Goal: Task Accomplishment & Management: Complete application form

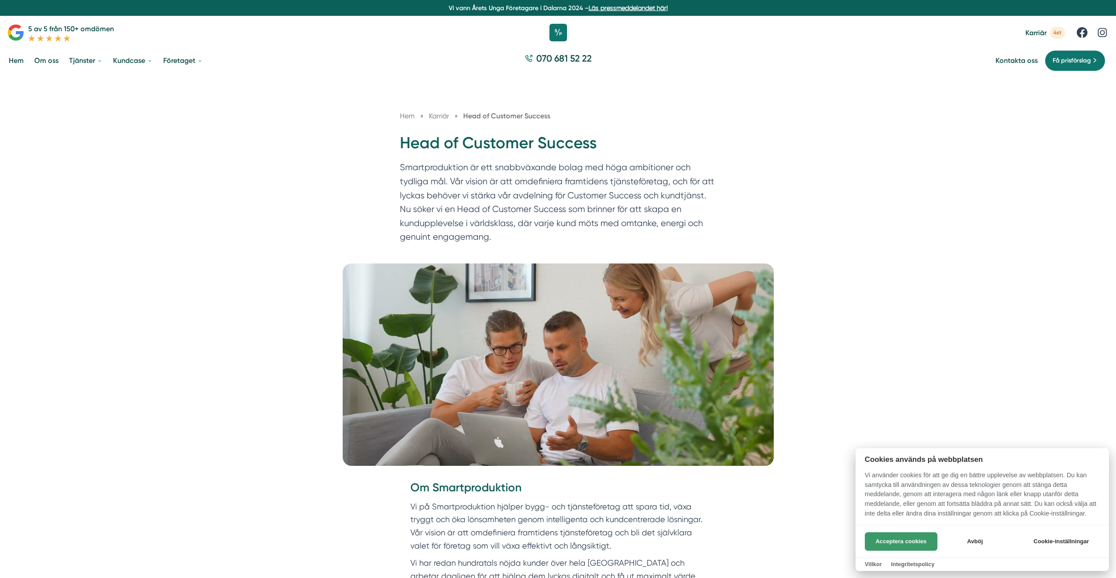
click at [889, 543] on button "Acceptera cookies" at bounding box center [901, 541] width 73 height 18
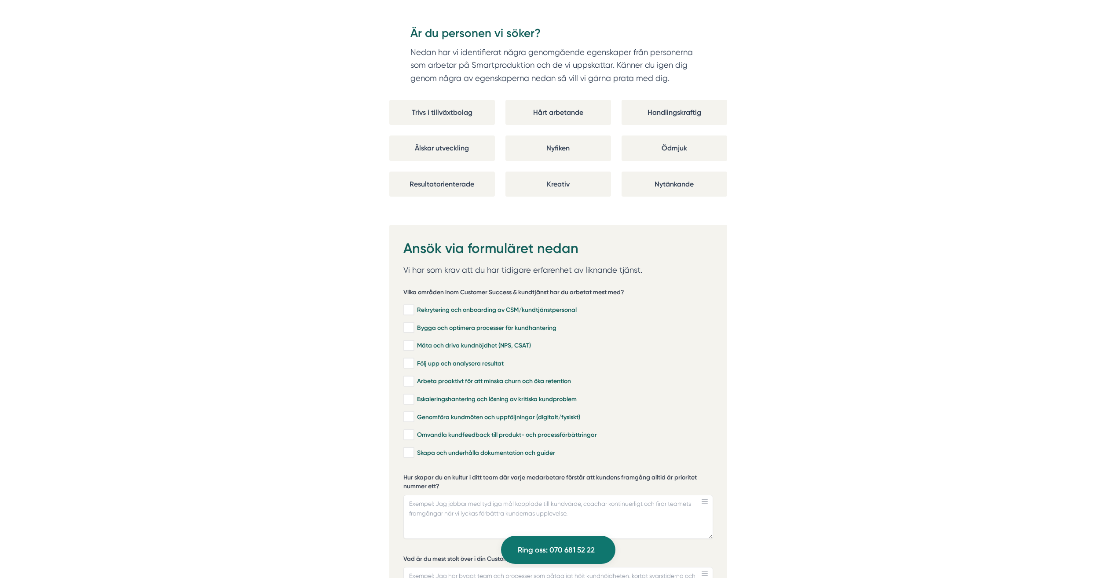
scroll to position [1848, 0]
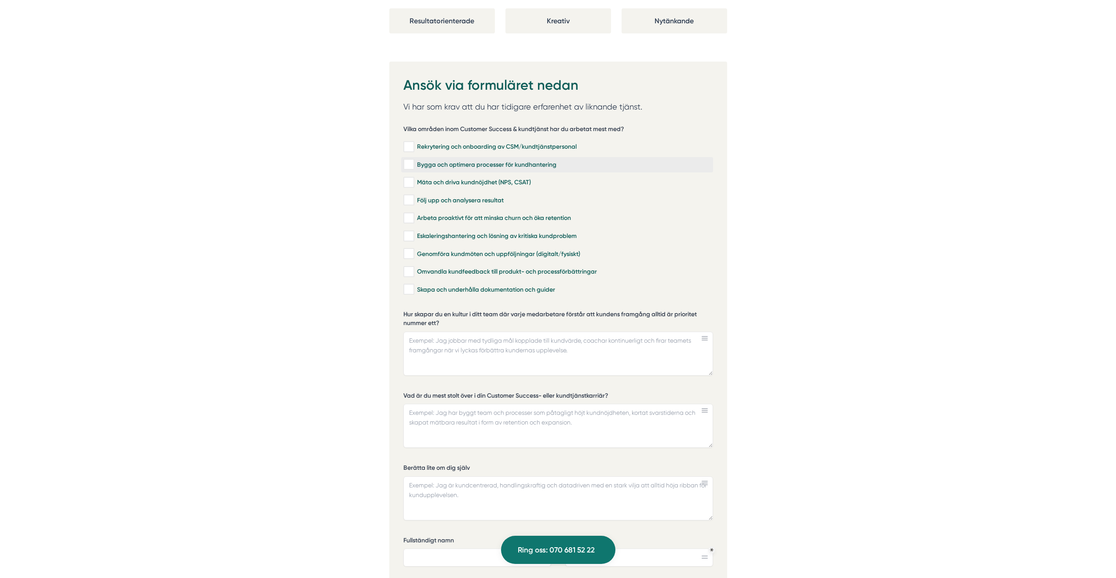
click at [407, 160] on input "Bygga och optimera processer för kundhantering" at bounding box center [408, 164] width 10 height 9
checkbox input "true"
click at [412, 214] on input "Arbeta proaktivt för att minska churn och öka retention" at bounding box center [408, 218] width 10 height 9
checkbox input "true"
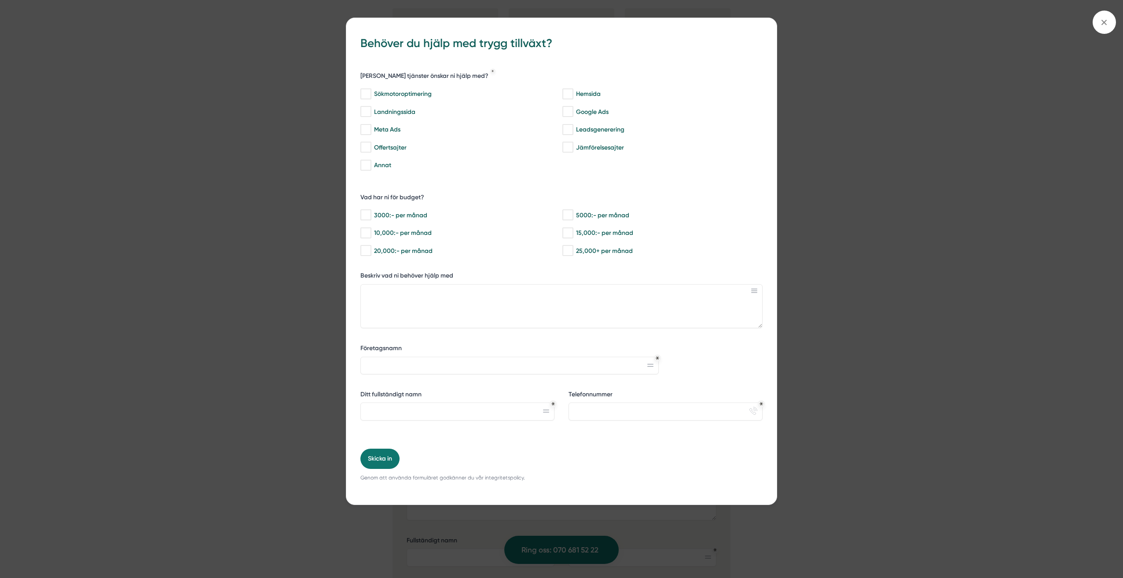
click at [225, 436] on div "bbc9b822-b2c6-488a-ab3e-9a2d59e49c7c Behöver du hjälp med trygg tillväxt? Vilka…" at bounding box center [561, 289] width 1123 height 578
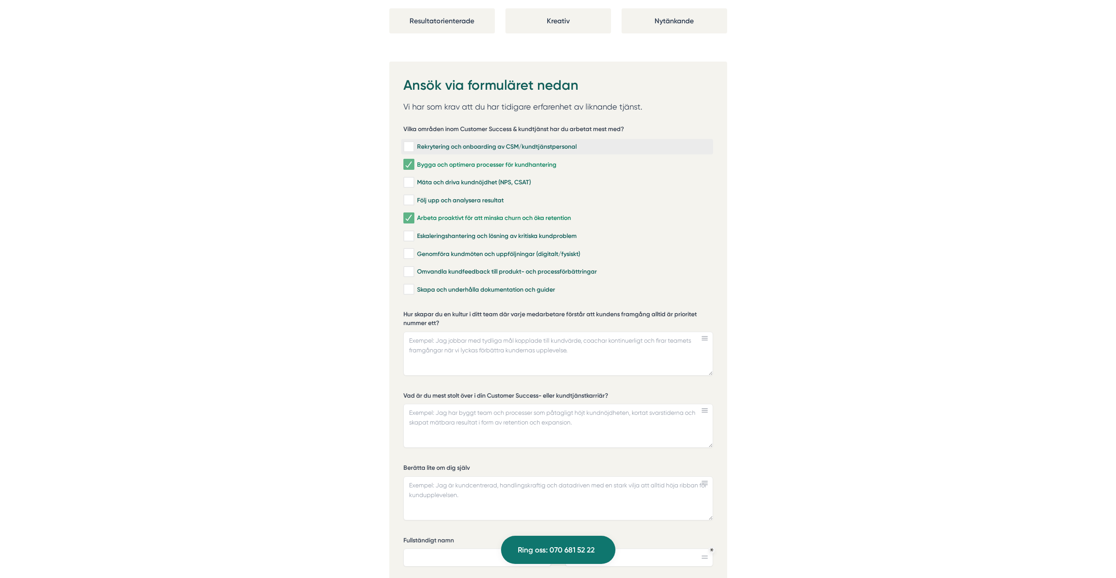
click at [407, 143] on input "Rekrytering och onboarding av CSM/kundtjänstpersonal" at bounding box center [408, 147] width 10 height 9
checkbox input "true"
click at [410, 196] on input "Följ upp och analysera resultat" at bounding box center [408, 200] width 10 height 9
checkbox input "true"
click at [412, 268] on input "Omvandla kundfeedback till produkt- och processförbättringar" at bounding box center [408, 272] width 10 height 9
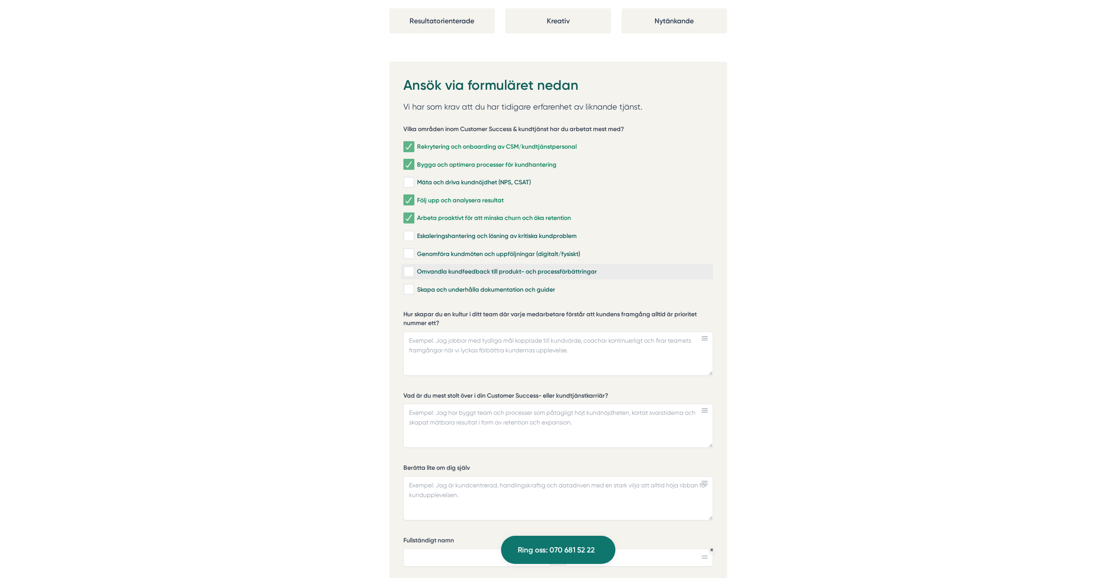
checkbox input "true"
click at [412, 285] on input "Skapa och underhålla dokumentation och guider" at bounding box center [408, 289] width 10 height 9
checkbox input "true"
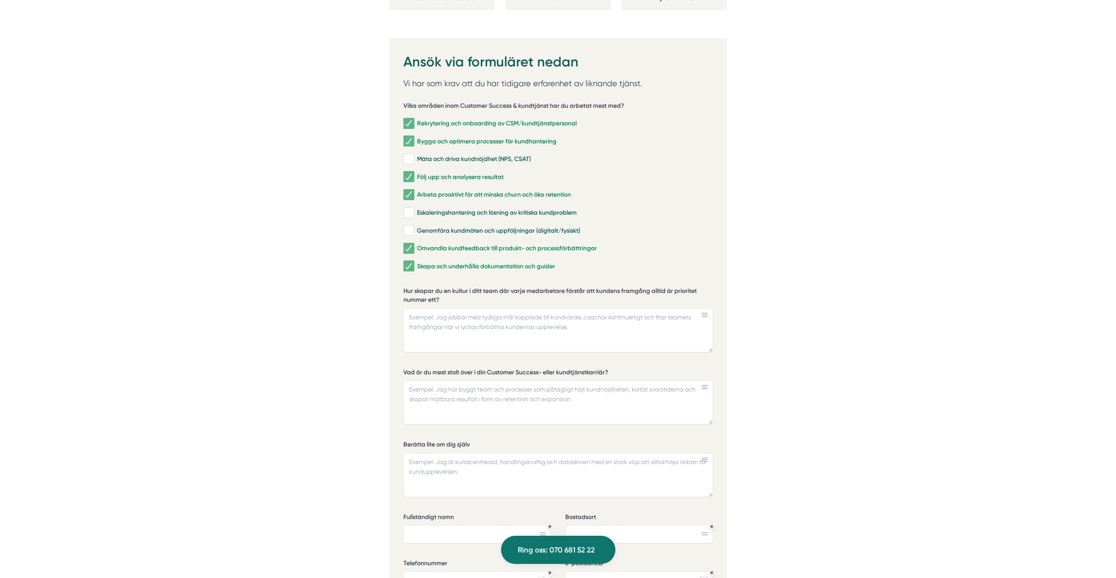
scroll to position [1892, 0]
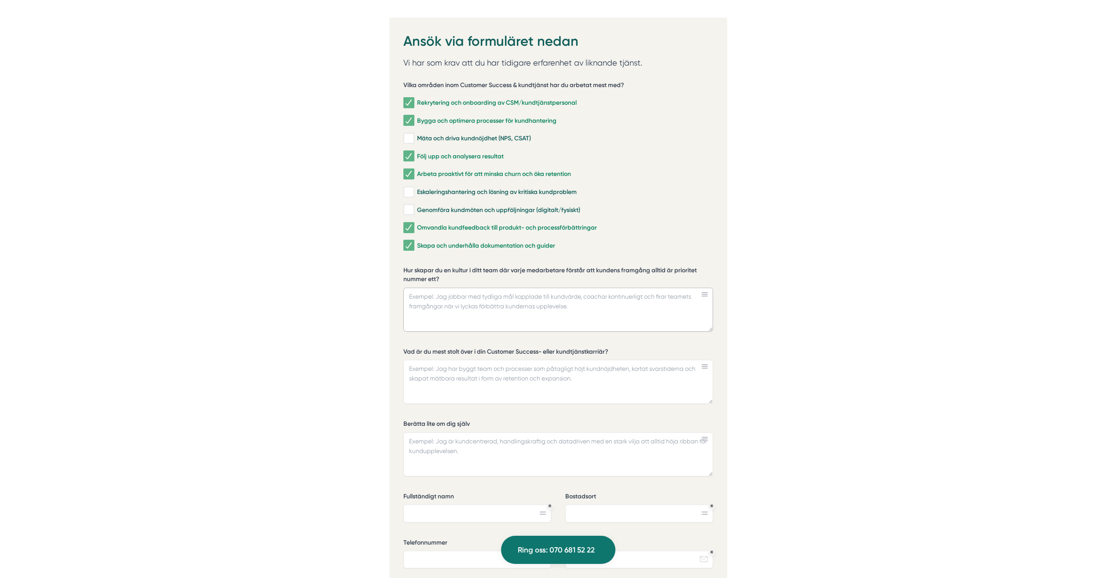
click at [500, 309] on textarea "Hur skapar du en kultur i ditt team där varje medarbetare förstår att kundens f…" at bounding box center [558, 310] width 310 height 44
drag, startPoint x: 443, startPoint y: 268, endPoint x: 407, endPoint y: 260, distance: 37.1
click at [407, 266] on label "Hur skapar du en kultur i ditt team där varje medarbetare förstår att kundens f…" at bounding box center [558, 275] width 310 height 19
click at [407, 288] on textarea "Hur skapar du en kultur i ditt team där varje medarbetare förstår att kundens f…" at bounding box center [558, 310] width 310 height 44
drag, startPoint x: 408, startPoint y: 257, endPoint x: 414, endPoint y: 257, distance: 6.6
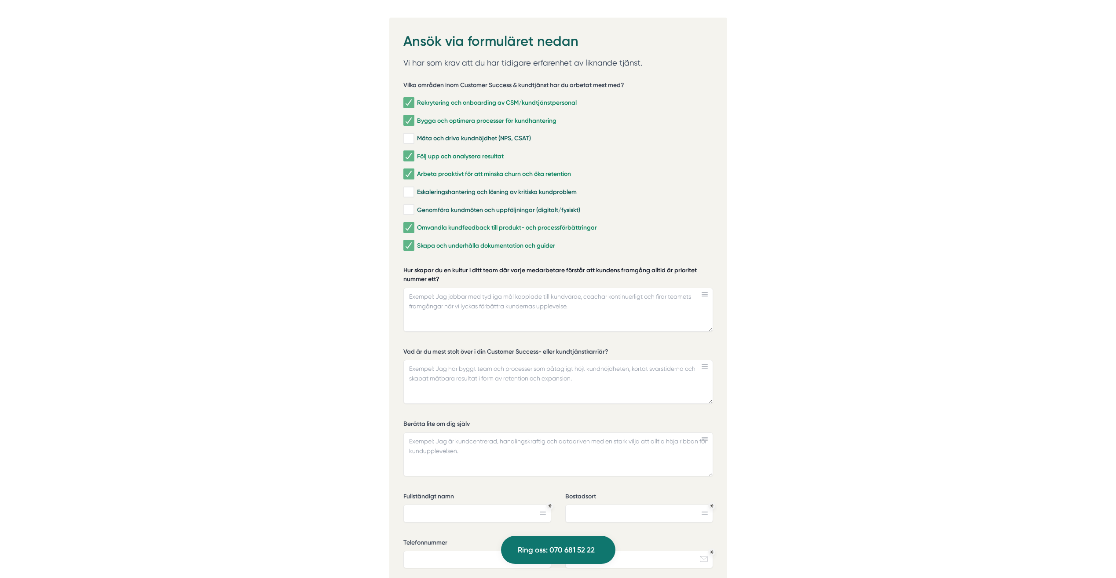
click at [414, 266] on label "Hur skapar du en kultur i ditt team där varje medarbetare förstår att kundens f…" at bounding box center [558, 275] width 310 height 19
click at [414, 288] on textarea "Hur skapar du en kultur i ditt team där varje medarbetare förstår att kundens f…" at bounding box center [558, 310] width 310 height 44
click at [422, 268] on label "Hur skapar du en kultur i ditt team där varje medarbetare förstår att kundens f…" at bounding box center [558, 275] width 310 height 19
click at [422, 288] on textarea "Hur skapar du en kultur i ditt team där varje medarbetare förstår att kundens f…" at bounding box center [558, 310] width 310 height 44
drag, startPoint x: 403, startPoint y: 257, endPoint x: 415, endPoint y: 259, distance: 12.5
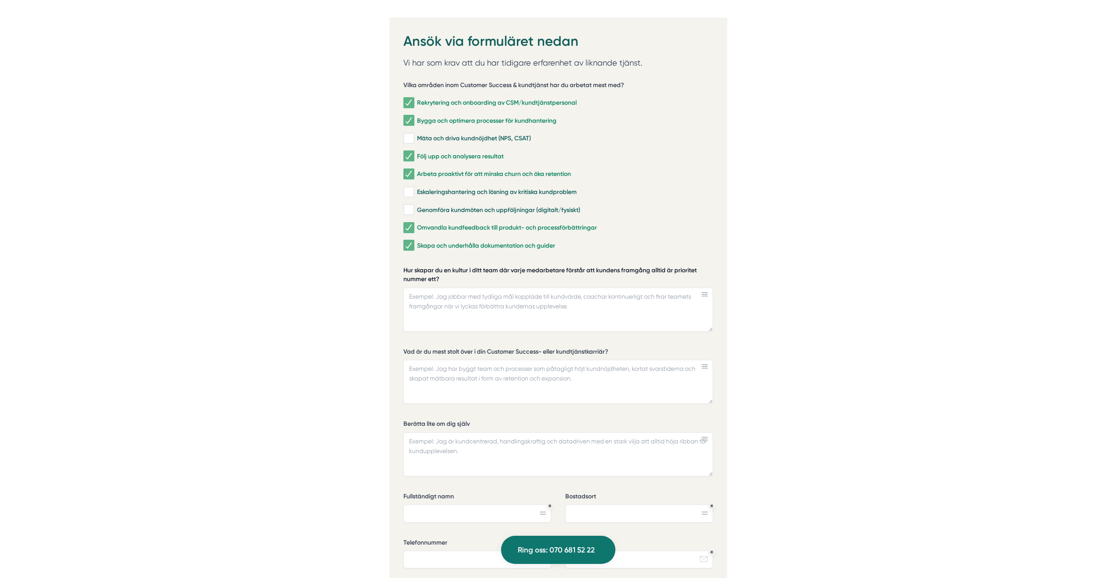
click at [415, 259] on div "Ansök via formuläret nedan Vi har som krav att du har tidigare erfarenhet av li…" at bounding box center [558, 356] width 338 height 677
click at [438, 294] on textarea "Hur skapar du en kultur i ditt team där varje medarbetare förstår att kundens f…" at bounding box center [558, 310] width 310 height 44
click at [436, 289] on textarea "Hur skapar du en kultur i ditt team där varje medarbetare förstår att kundens f…" at bounding box center [558, 310] width 310 height 44
paste textarea "ör att skapa en kultur där kundens framgång alltid är prioritet börjar vi med a…"
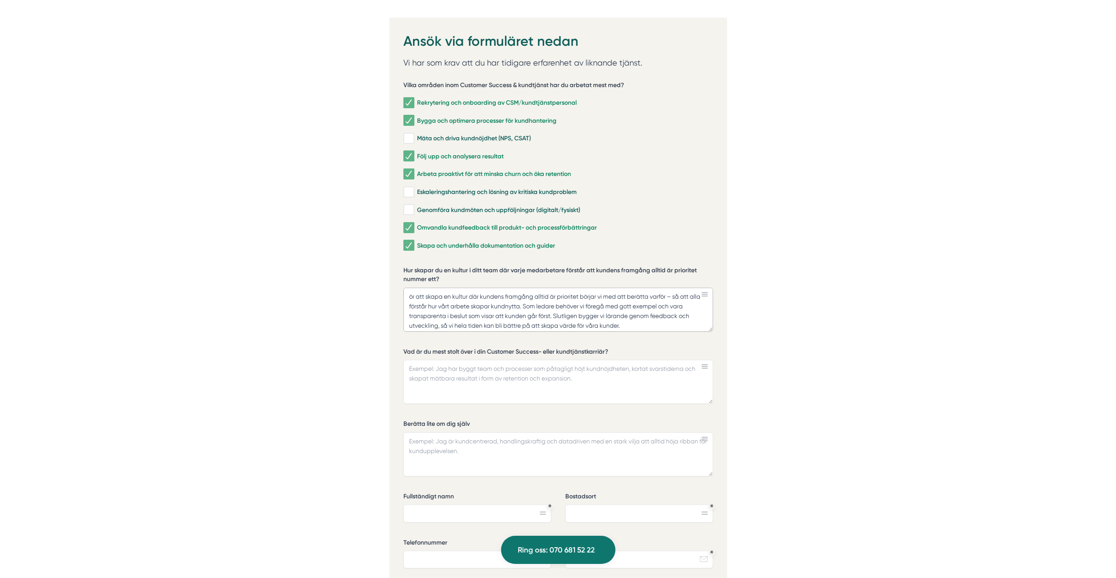
type textarea "ör att skapa en kultur där kundens framgång alltid är prioritet börjar vi med a…"
click at [485, 364] on textarea "Vad är du mest stolt över i din Customer Success- eller kundtjänstkarriär?" at bounding box center [558, 382] width 310 height 44
click at [410, 205] on input "Genomföra kundmöten och uppföljningar (digitalt/fysiskt)" at bounding box center [408, 209] width 10 height 9
checkbox input "true"
click at [408, 188] on input "Eskaleringshantering och lösning av kritiska kundproblem" at bounding box center [408, 192] width 10 height 9
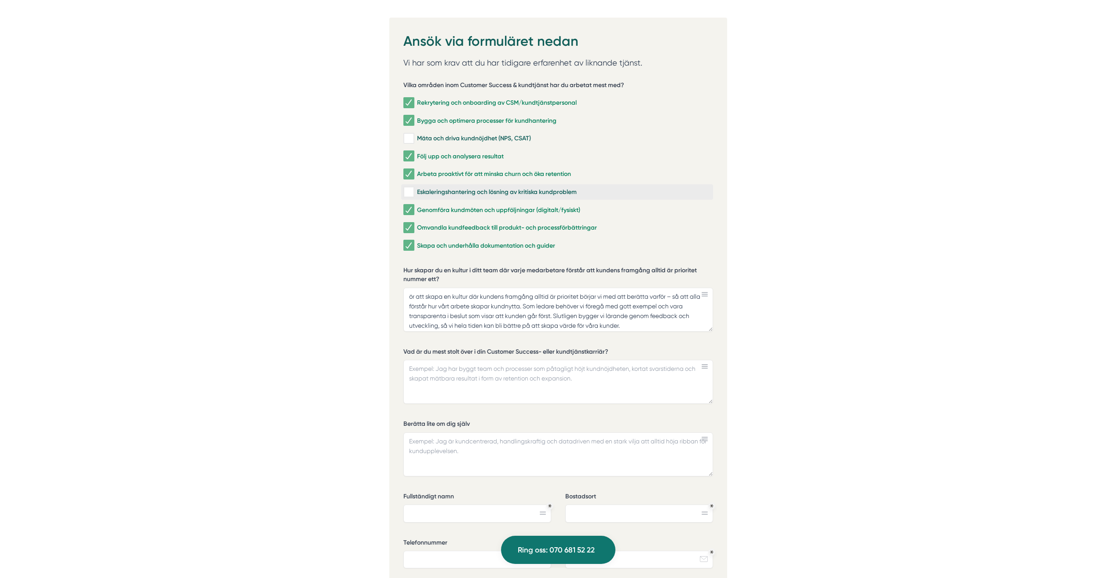
checkbox input "true"
click at [476, 362] on textarea "Vad är du mest stolt över i din Customer Success- eller kundtjänstkarriär?" at bounding box center [558, 382] width 310 height 44
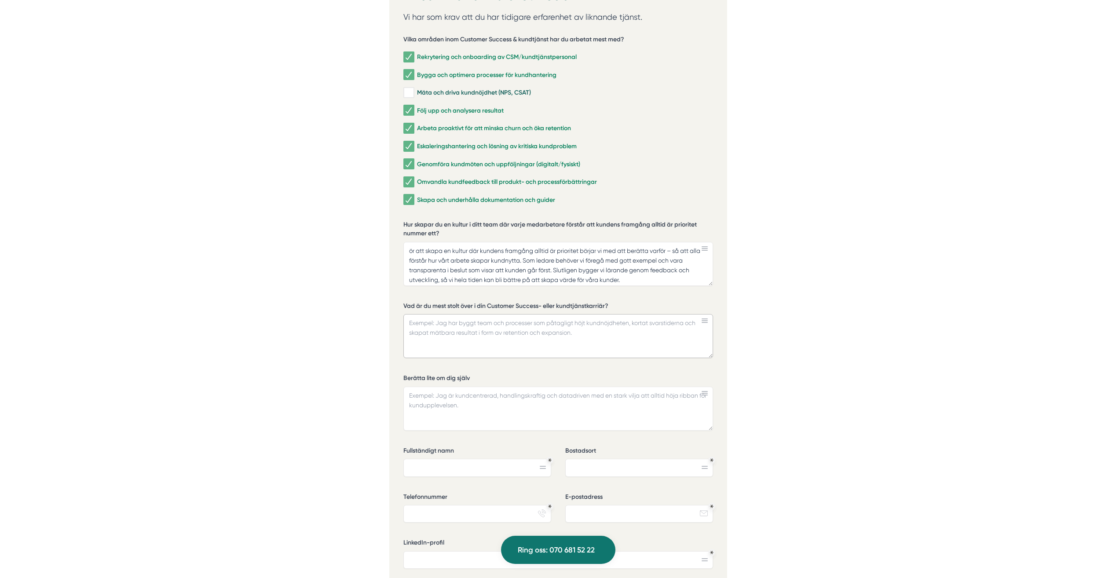
scroll to position [1936, 0]
type textarea "J"
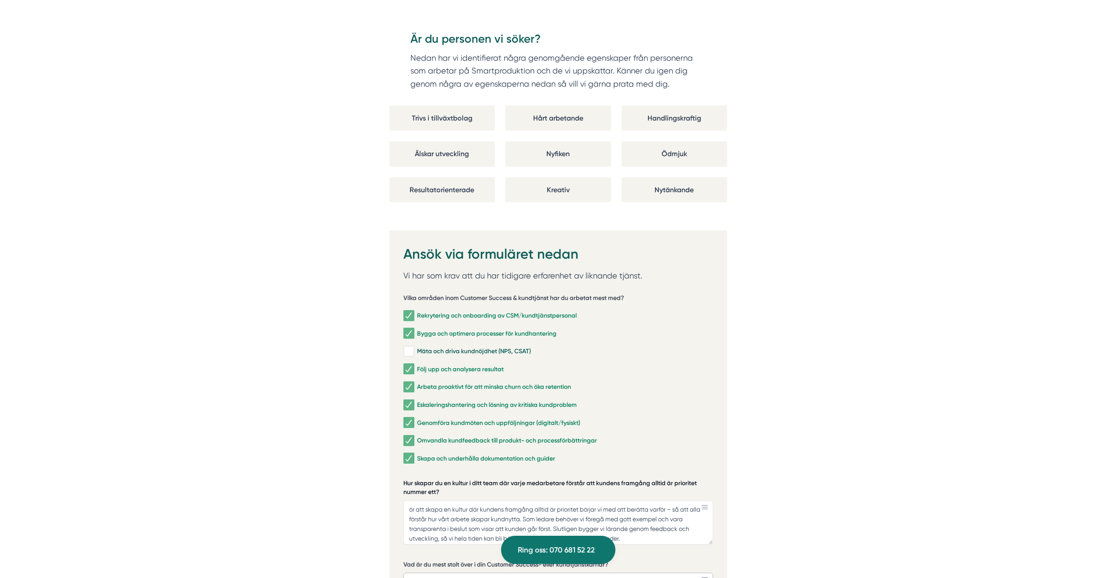
scroll to position [1804, 0]
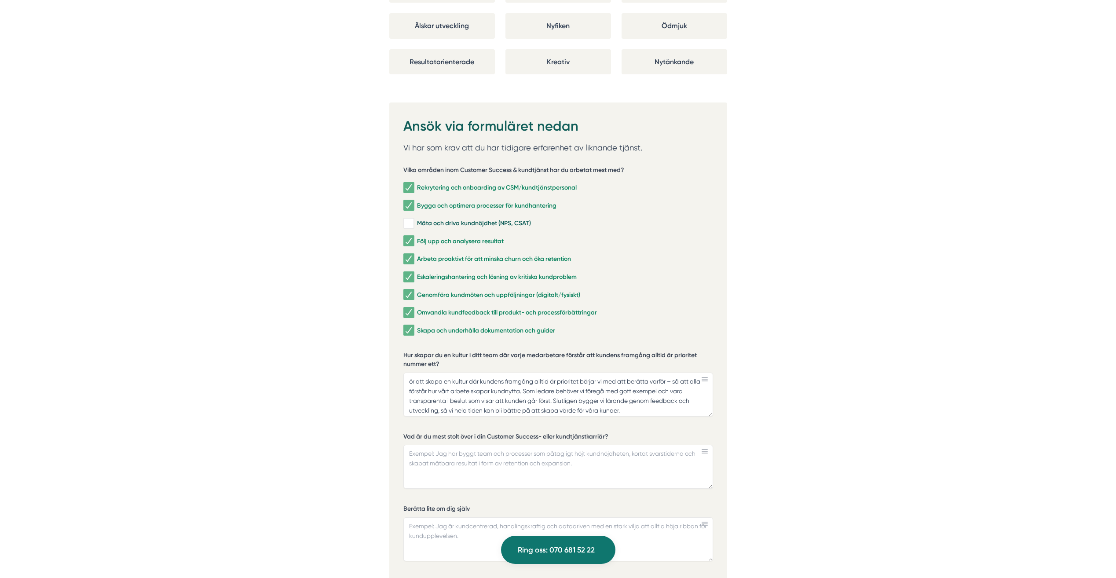
scroll to position [1936, 0]
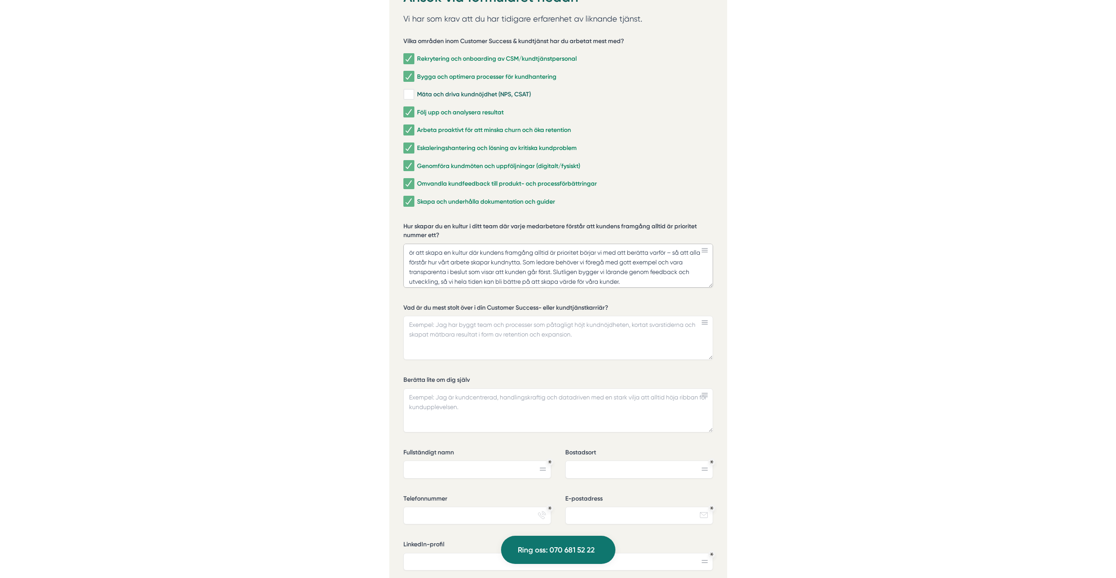
click at [410, 244] on textarea "ör att skapa en kultur där kundens framgång alltid är prioritet börjar vi med a…" at bounding box center [558, 266] width 310 height 44
type textarea "för att skapa en kultur där kundens framgång alltid är prioritet börjar vi med …"
click at [442, 320] on textarea "Vad är du mest stolt över i din Customer Success- eller kundtjänstkarriär?" at bounding box center [558, 338] width 310 height 44
paste textarea "Jag är mest stolt över min förmåga att vända missnöjda eller kritiska kunder ti…"
type textarea "Jag är mest stolt över min förmåga att vända missnöjda eller kritiska kunder ti…"
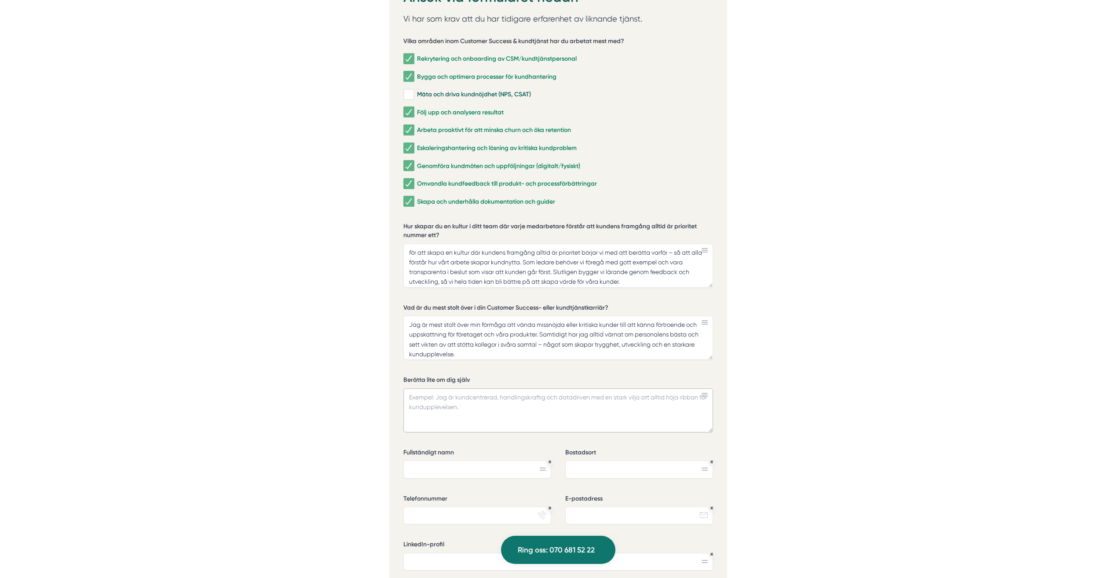
click at [477, 396] on textarea "Berätta lite om dig själv" at bounding box center [558, 411] width 310 height 44
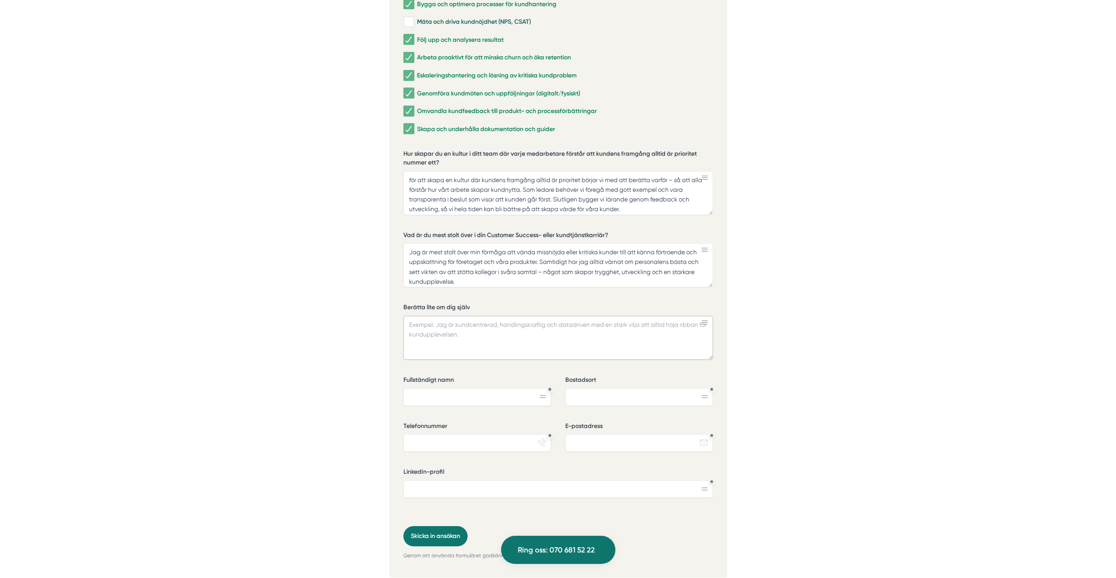
scroll to position [2024, 0]
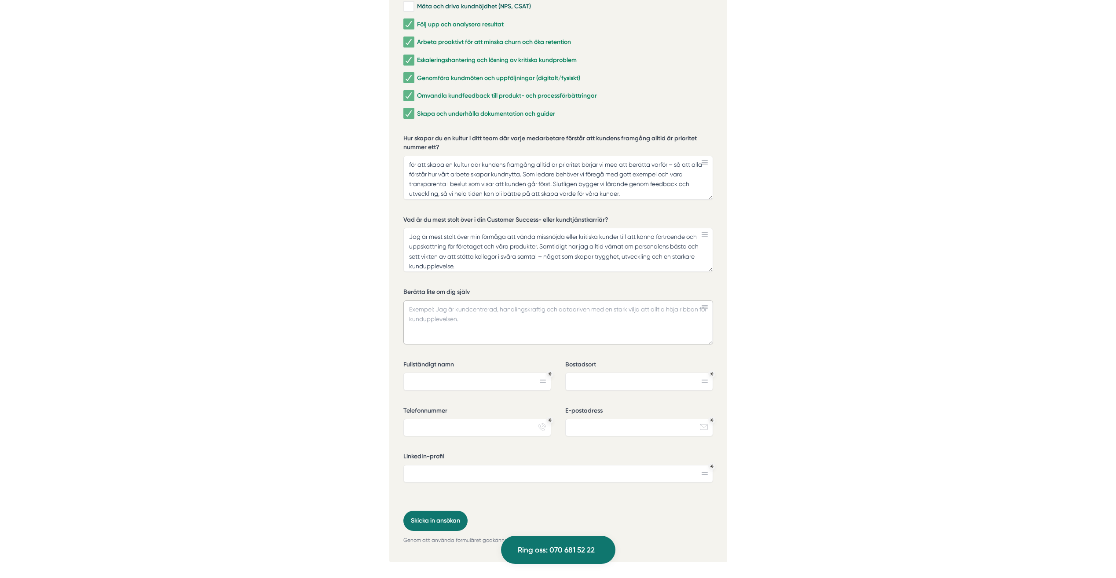
click at [458, 306] on textarea "Berätta lite om dig själv" at bounding box center [558, 323] width 310 height 44
paste textarea "Jag är engagerad och lösningsfokuserad med en stark kärlek för den tekniska bit…"
type textarea "Jag är engagerad och lösningsfokuserad med en stark kärlek för den tekniska bit…"
click at [466, 361] on div "Fullständigt namn" at bounding box center [477, 375] width 148 height 30
click at [467, 373] on input "Fullständigt namn" at bounding box center [477, 382] width 148 height 18
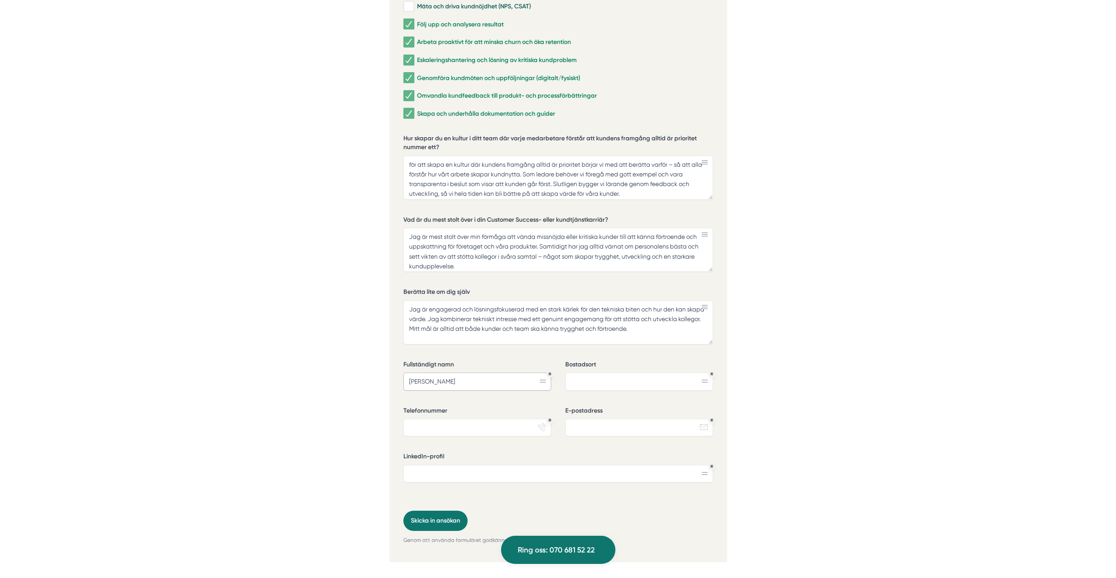
click at [467, 373] on input "Karin" at bounding box center [477, 382] width 148 height 18
type input "Karin Hellberg"
type input "Åkersberga"
type input "763949446"
type input "karinhellberg@icloud.com"
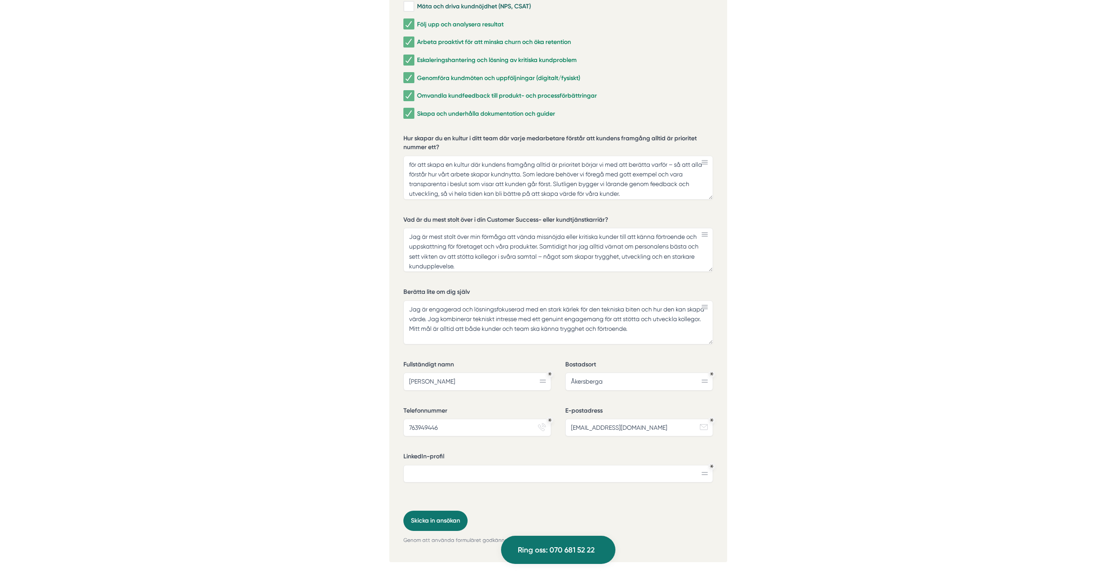
click at [675, 471] on div "LinkedIn-profil" at bounding box center [558, 470] width 310 height 37
click at [680, 465] on input "LinkedIn-profil" at bounding box center [558, 474] width 310 height 18
paste input "www.linkedin.com/in/karin-hellberg-13216117"
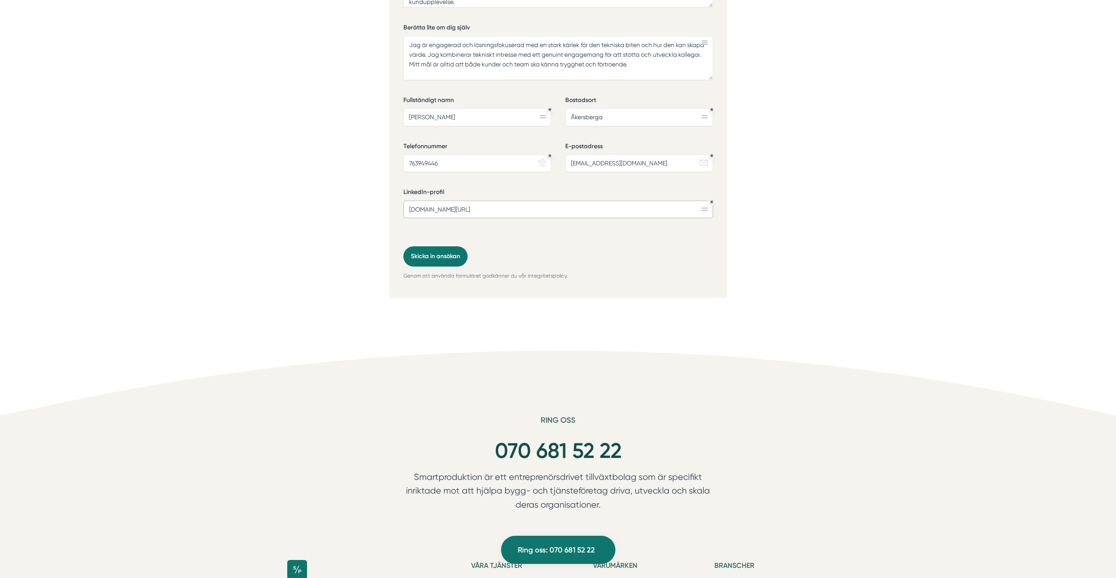
scroll to position [2376, 0]
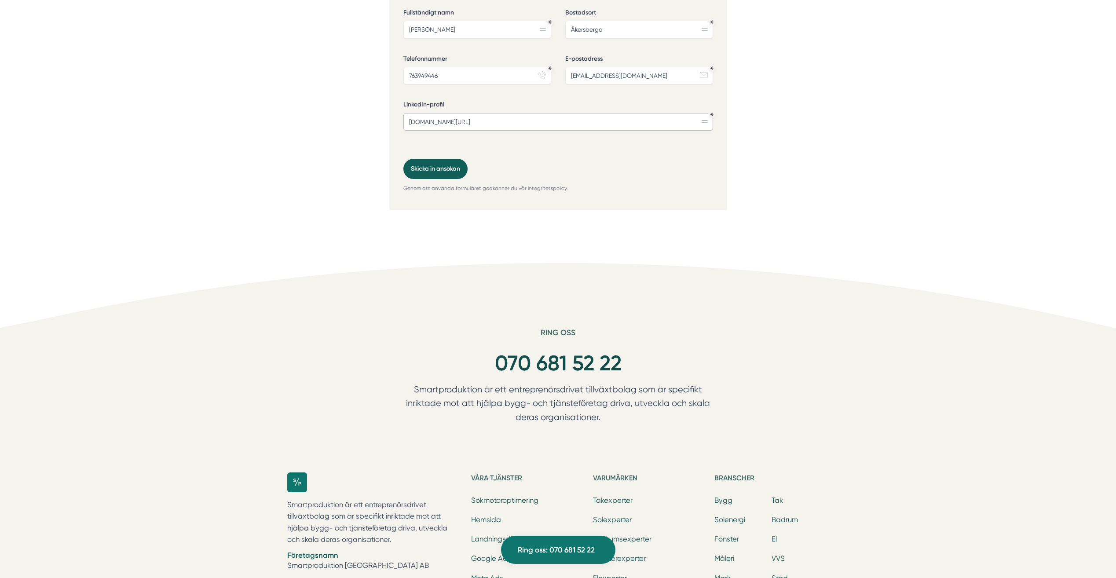
type input "www.linkedin.com/in/karin-hellberg-13216117"
click at [431, 160] on button "Skicka in ansökan" at bounding box center [435, 169] width 64 height 20
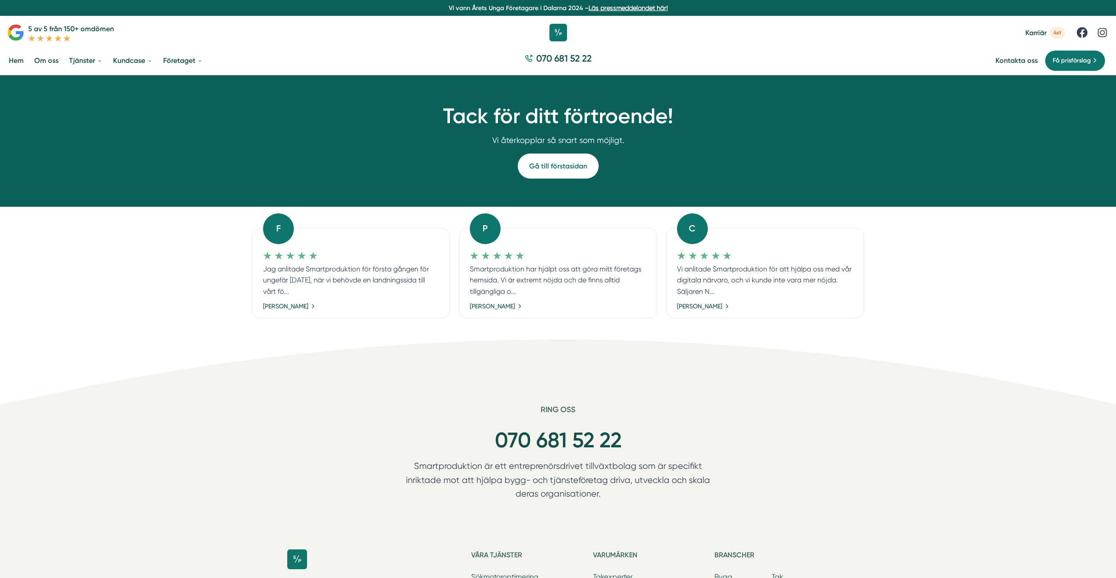
click at [13, 62] on link "Hem" at bounding box center [16, 60] width 18 height 22
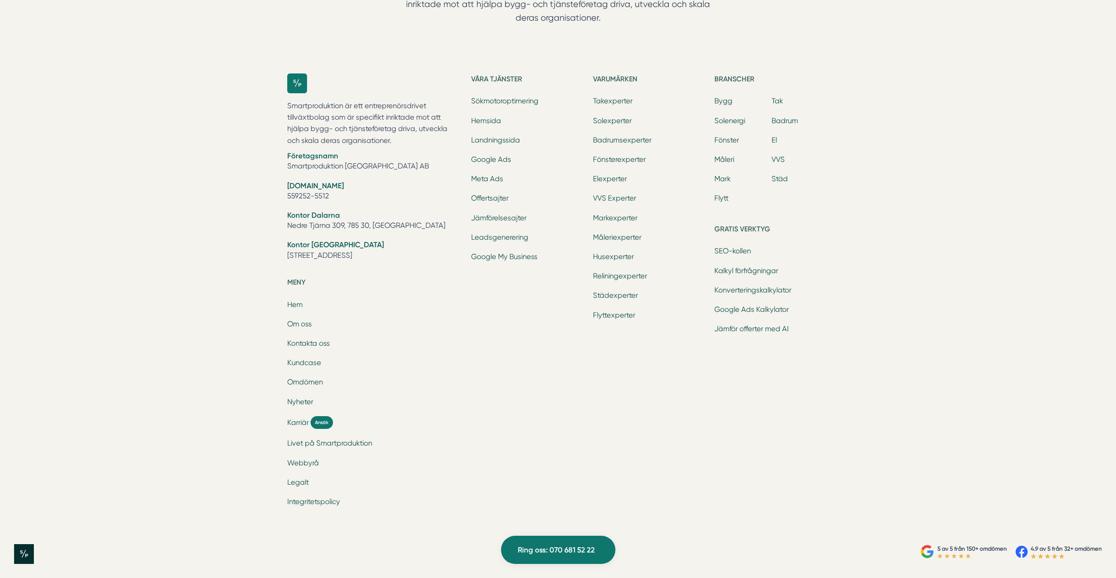
scroll to position [2772, 0]
drag, startPoint x: 284, startPoint y: 277, endPoint x: 433, endPoint y: 286, distance: 149.4
click at [433, 284] on div "Smartproduktion är ett entreprenörsdrivet tillväxtbolag som är specifikt inrikt…" at bounding box center [558, 294] width 563 height 471
click at [413, 396] on ul "Hem Om oss Kontakta oss Kundcase Omdömen Nyheter Karriär Ansök Livet på Smartpr…" at bounding box center [374, 404] width 174 height 209
